Goal: Task Accomplishment & Management: Manage account settings

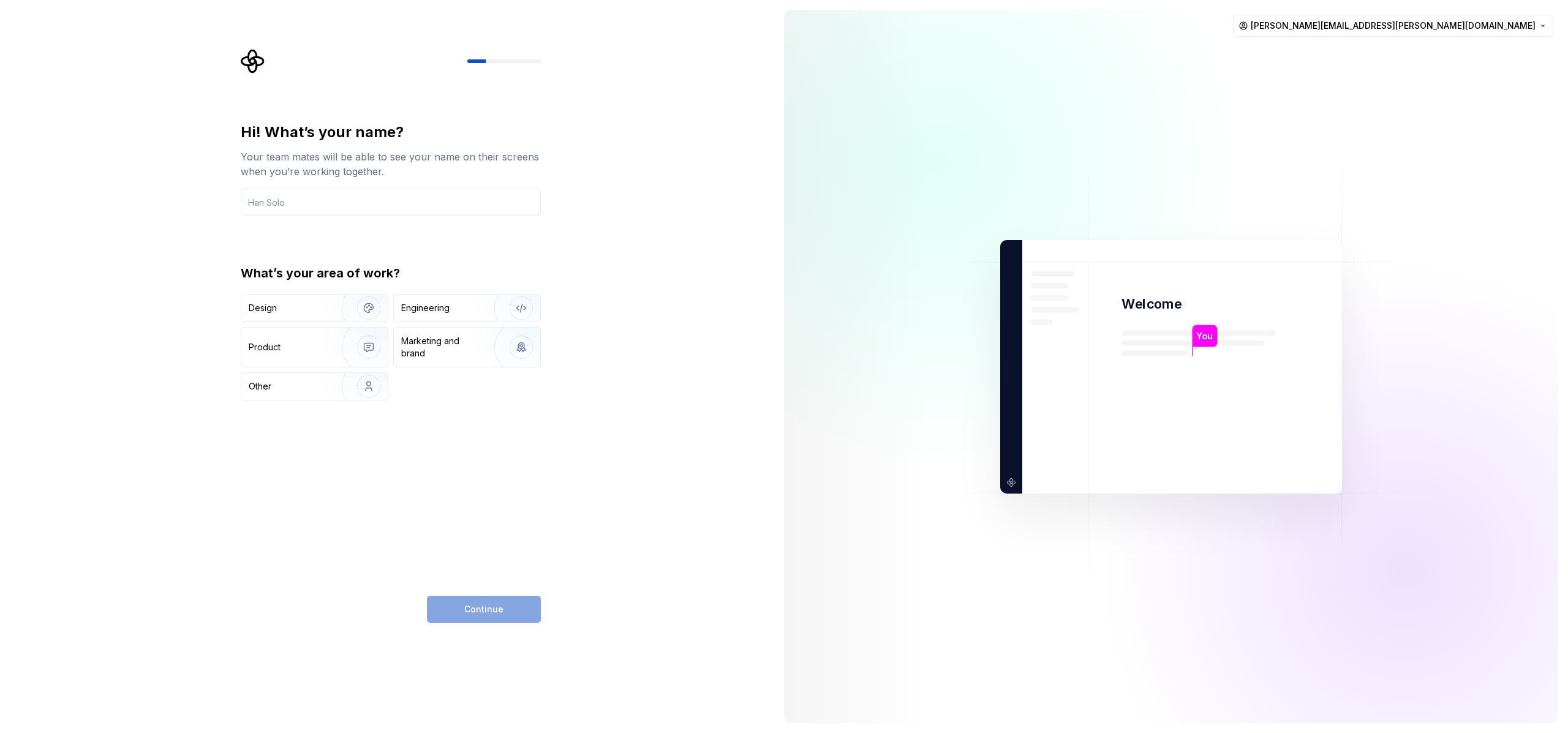
click at [558, 523] on div "Hi! What’s your name? Your team mates will be able to see your name on their sc…" at bounding box center [387, 366] width 774 height 733
click at [1552, 26] on html "Hi! What’s your name? Your team mates will be able to see your name on their sc…" at bounding box center [784, 366] width 1568 height 733
click at [1489, 49] on div "Sign out" at bounding box center [1502, 52] width 116 height 12
